Goal: Find specific page/section: Find specific page/section

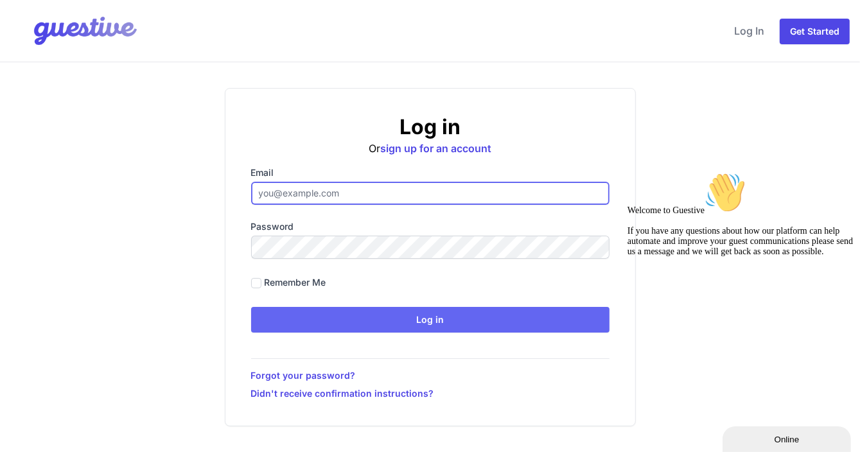
type input "[EMAIL_ADDRESS][DOMAIN_NAME]"
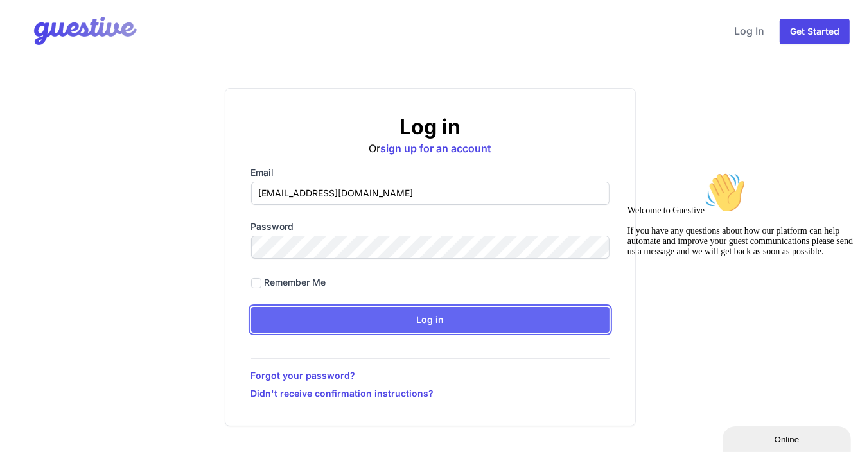
click at [373, 317] on input "Log in" at bounding box center [430, 320] width 359 height 26
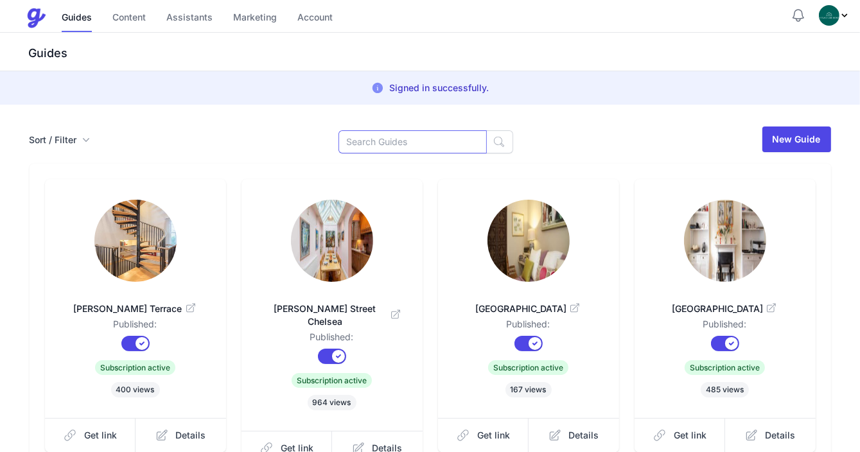
click at [399, 139] on input at bounding box center [413, 141] width 148 height 23
type input "10"
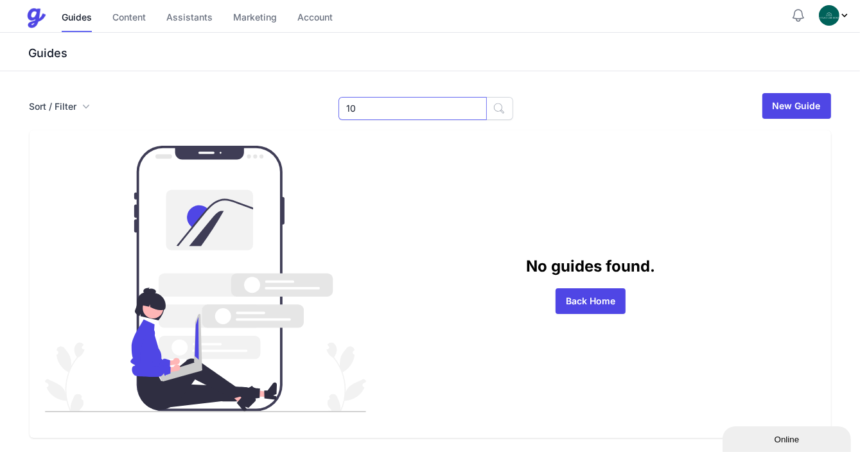
drag, startPoint x: 403, startPoint y: 108, endPoint x: 299, endPoint y: 110, distance: 104.7
click at [286, 107] on div "Sort / Filter Sort Name Created Unsorted All Published Unpublished Archived 10 …" at bounding box center [431, 106] width 802 height 28
click at [401, 102] on input "10" at bounding box center [413, 108] width 148 height 23
paste input "Corsica"
type input "Corsica"
